Goal: Information Seeking & Learning: Find specific fact

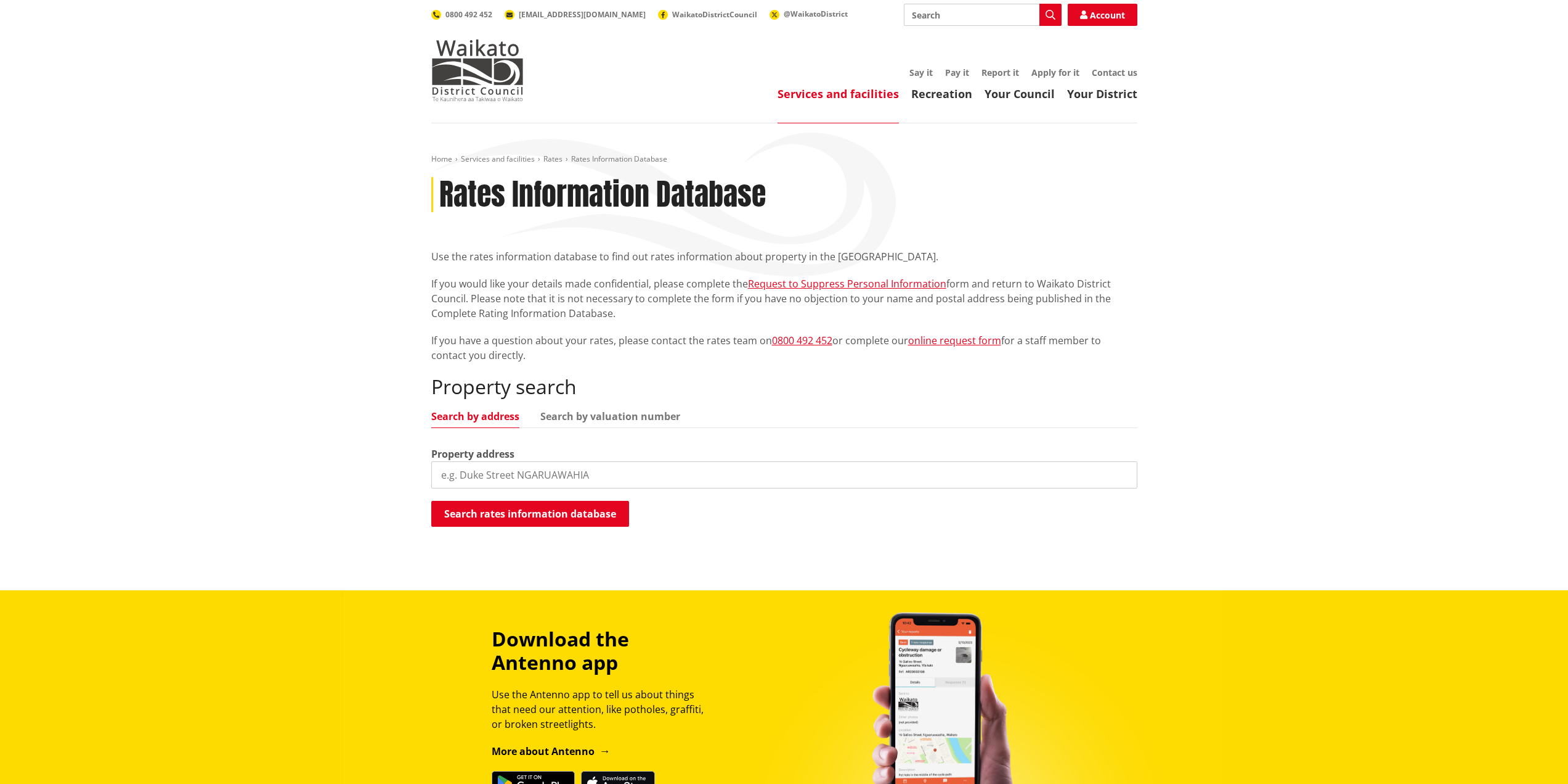
click at [503, 473] on input "search" at bounding box center [784, 474] width 706 height 27
type input "252 whangamarino"
click at [523, 509] on button "Search rates information database" at bounding box center [530, 513] width 198 height 26
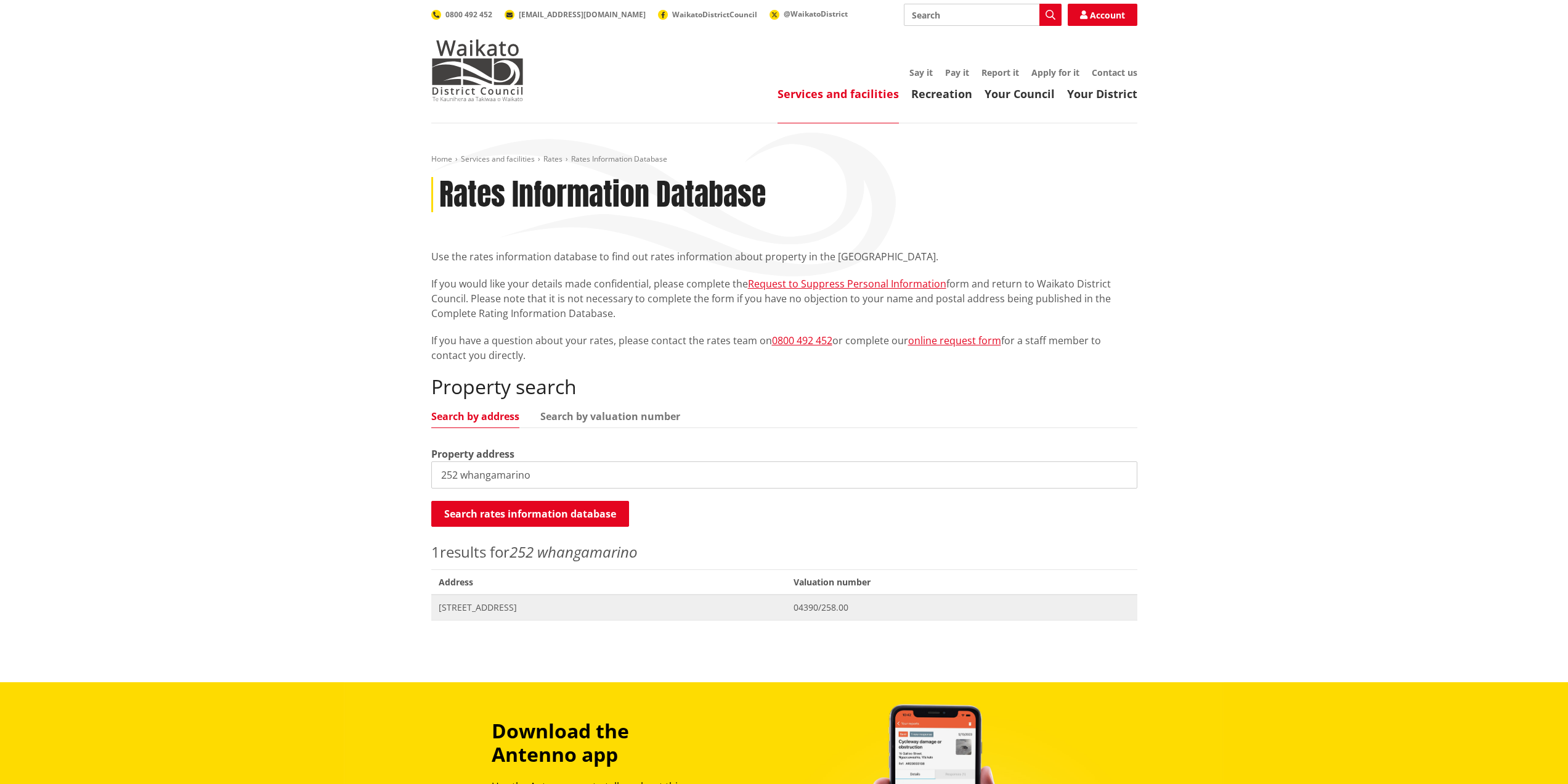
click at [536, 607] on span "[STREET_ADDRESS]" at bounding box center [609, 607] width 341 height 12
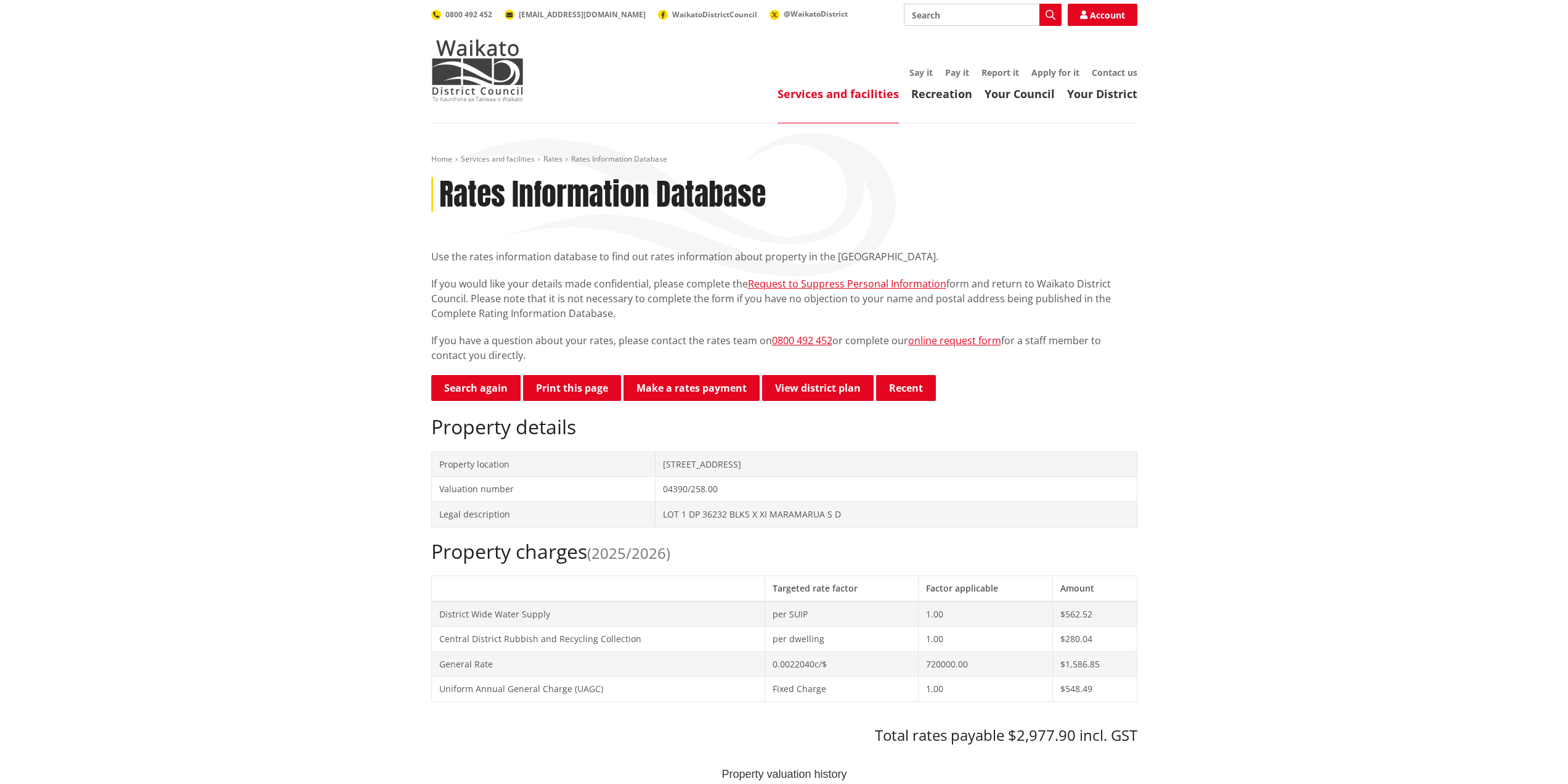
scroll to position [185, 0]
